Goal: Transaction & Acquisition: Purchase product/service

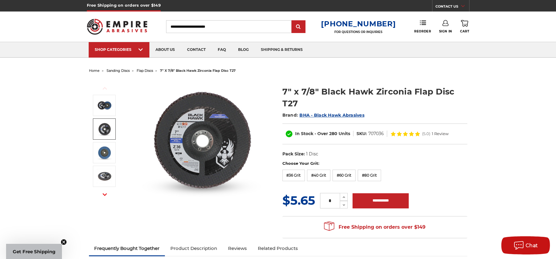
click at [98, 125] on img at bounding box center [104, 129] width 15 height 15
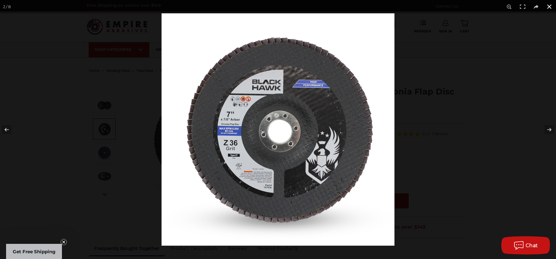
click at [546, 7] on button at bounding box center [548, 6] width 13 height 13
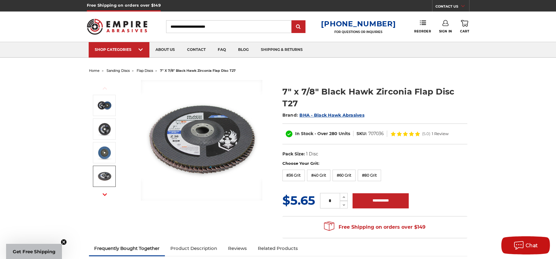
click at [104, 179] on img at bounding box center [104, 176] width 15 height 15
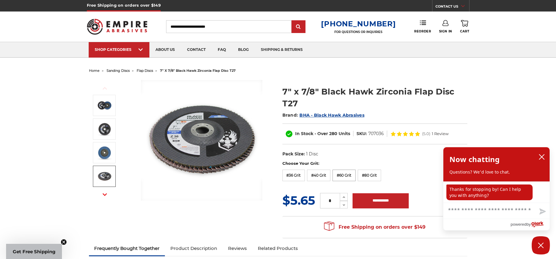
click at [340, 176] on label "#60 Grit" at bounding box center [343, 176] width 23 height 12
